Goal: Transaction & Acquisition: Purchase product/service

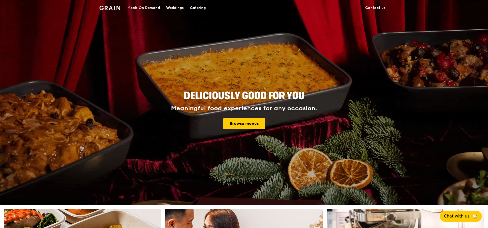
click at [379, 6] on link "Contact us" at bounding box center [375, 7] width 26 height 15
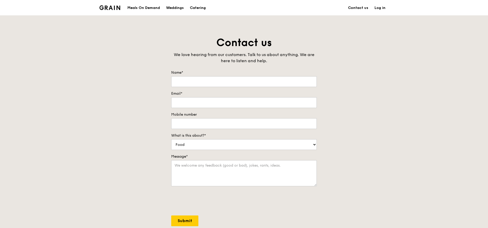
click at [114, 6] on img at bounding box center [109, 7] width 21 height 5
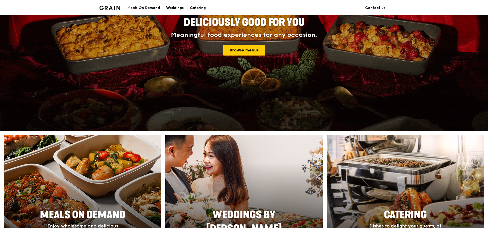
scroll to position [19, 0]
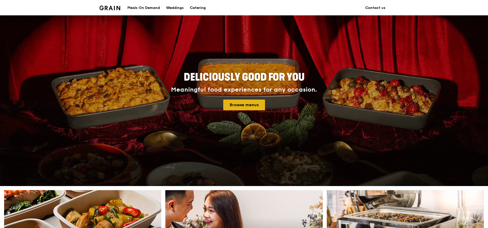
click at [228, 105] on link "Browse menus" at bounding box center [244, 105] width 42 height 11
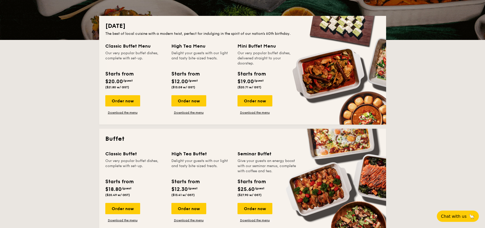
scroll to position [82, 0]
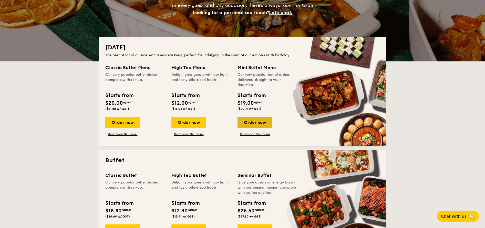
click at [257, 123] on div "Order now" at bounding box center [254, 122] width 35 height 11
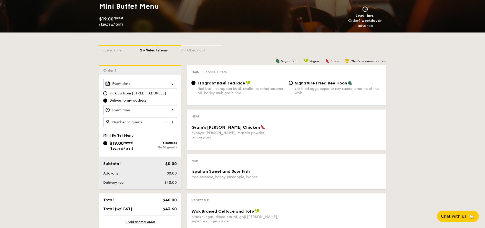
scroll to position [80, 0]
